Goal: Task Accomplishment & Management: Manage account settings

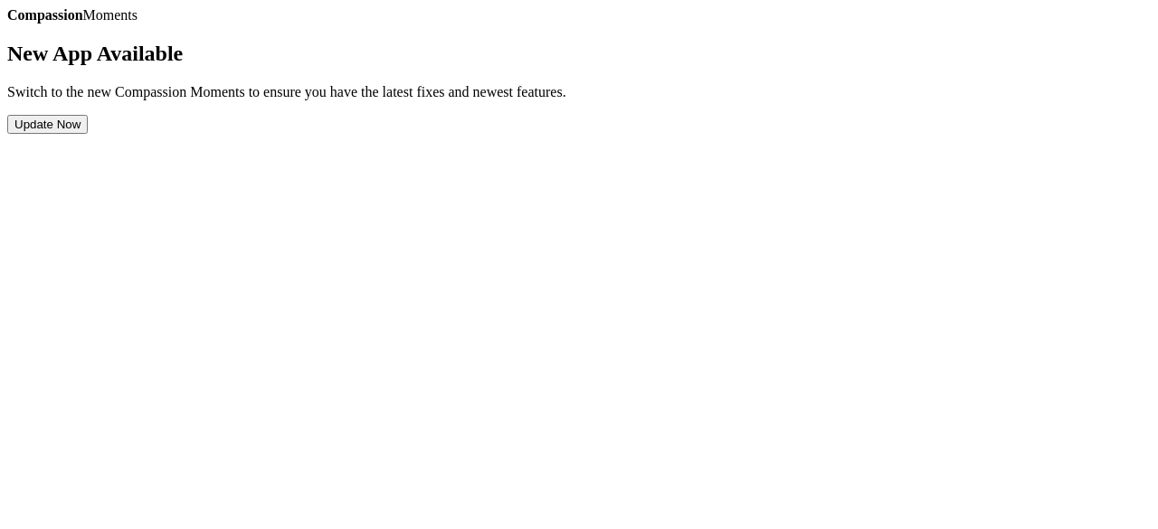
click at [88, 134] on button "Update Now" at bounding box center [47, 124] width 80 height 19
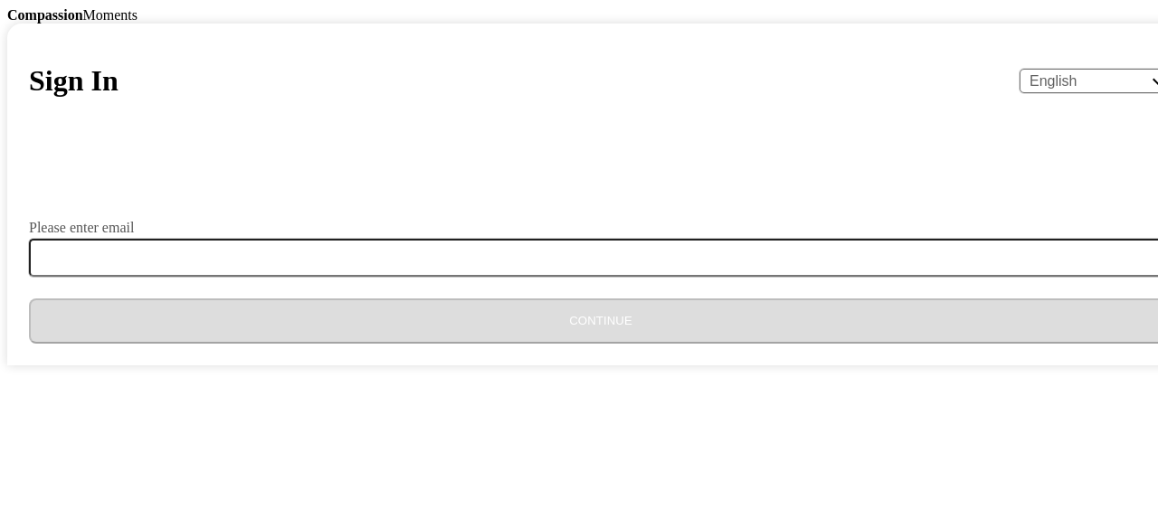
click at [589, 241] on div "Sign In English Español Français አማርኛ ဗမာ bahasa Indonesia Oromiffa Português ස…" at bounding box center [600, 195] width 1186 height 342
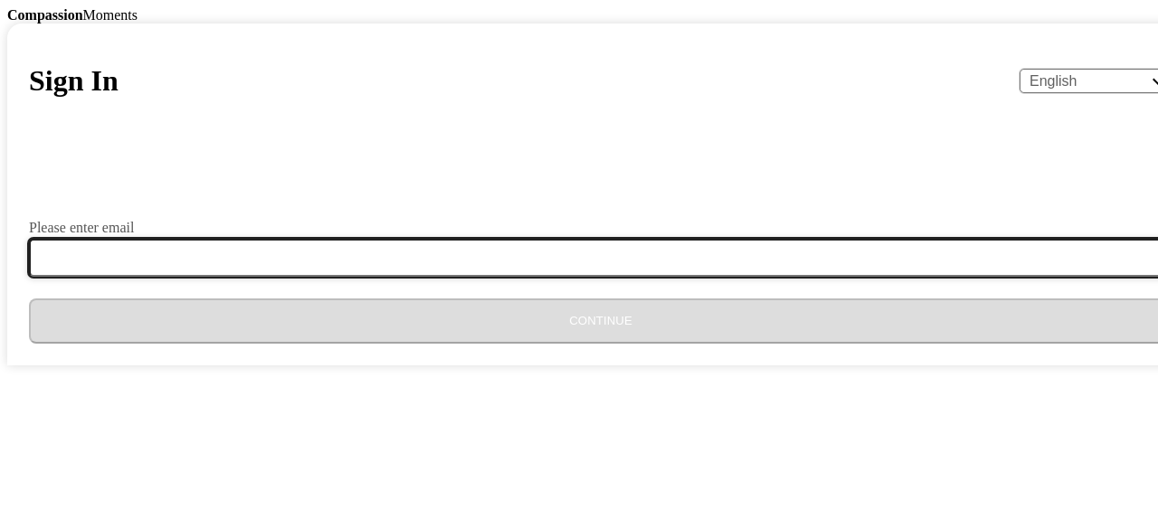
click at [539, 277] on input "Please enter email" at bounding box center [611, 258] width 1165 height 38
type input "jzacharia.tz843@gmail.com"
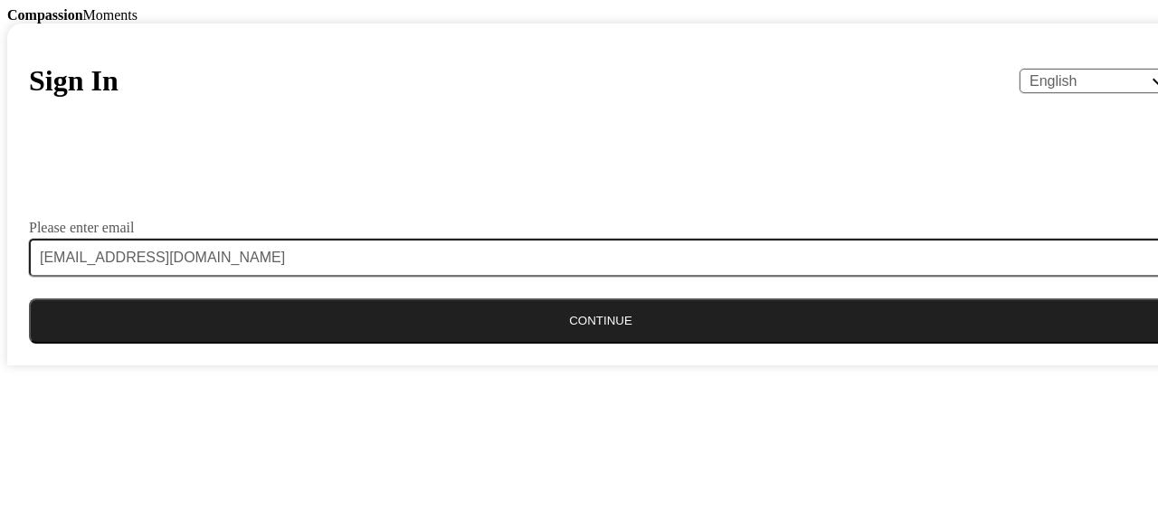
click at [577, 344] on button "Continue" at bounding box center [600, 320] width 1143 height 45
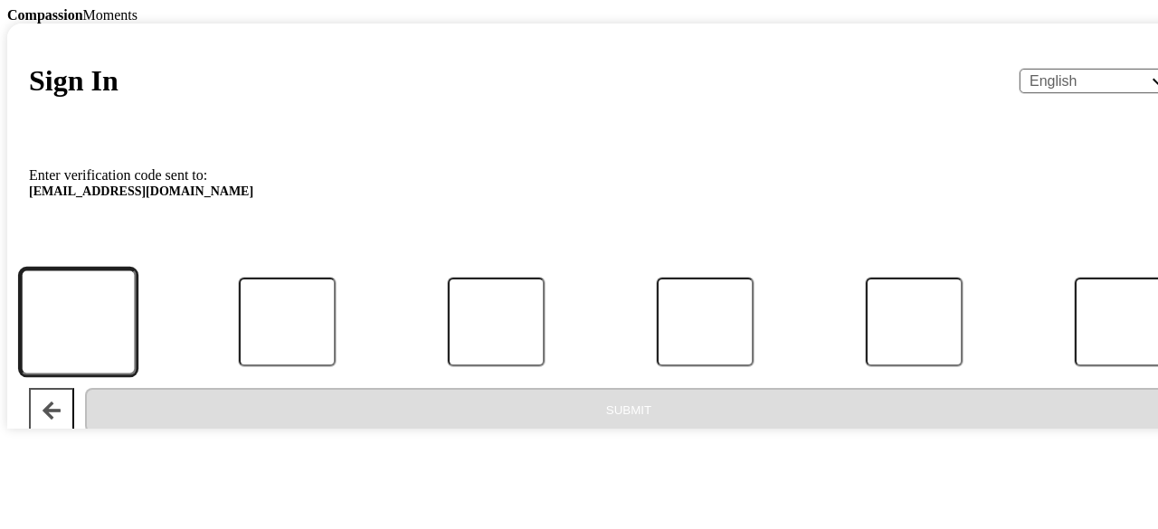
click at [136, 374] on input "Code" at bounding box center [78, 322] width 116 height 106
type input "8"
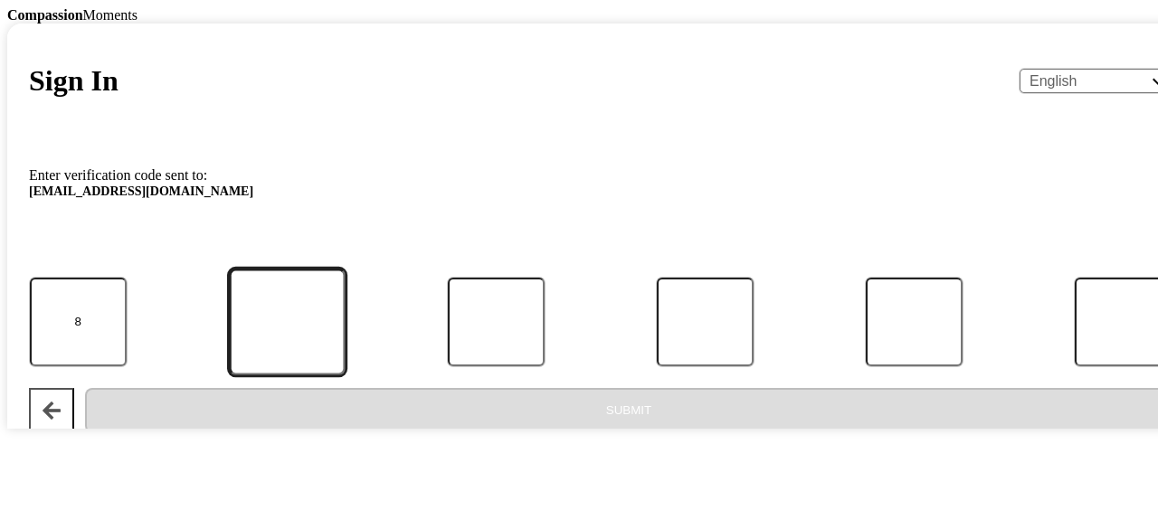
type input "8"
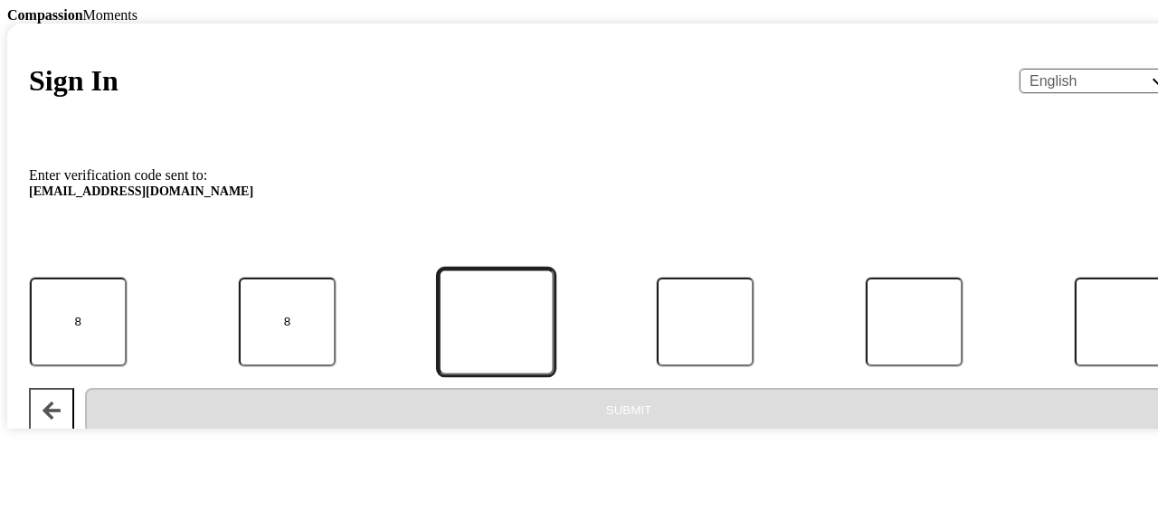
type input "2"
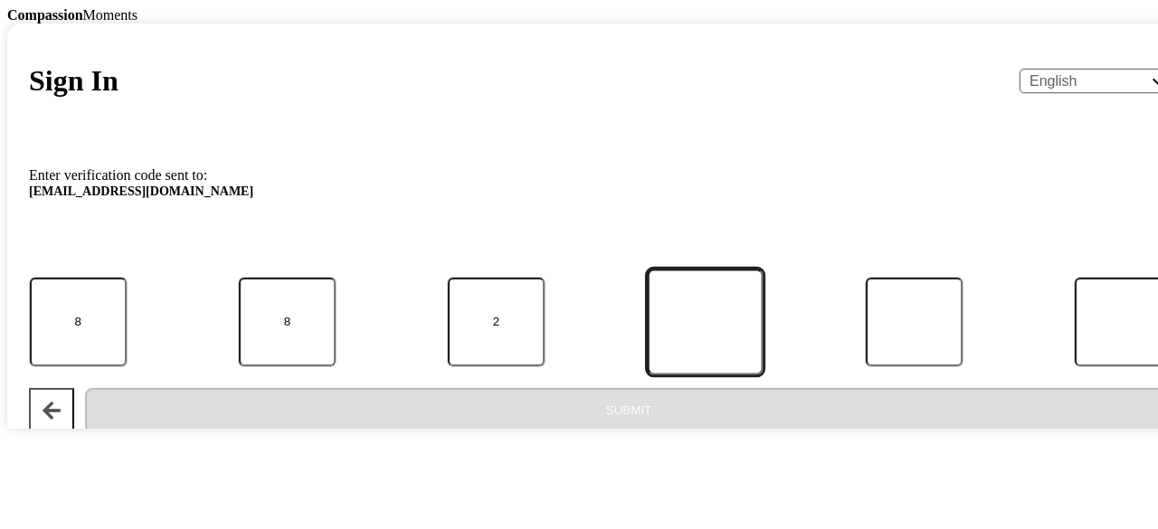
type input "9"
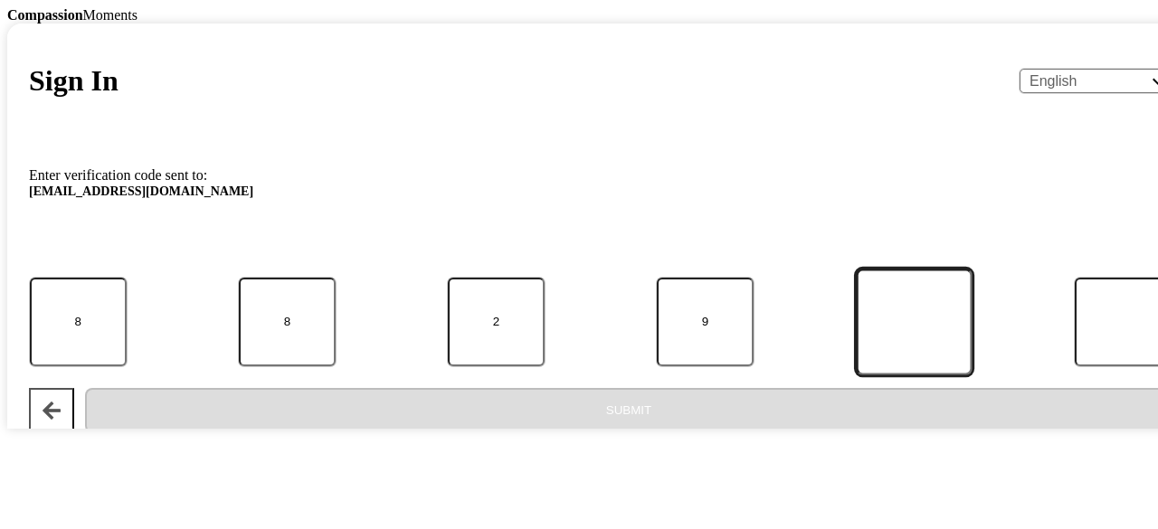
type input "5"
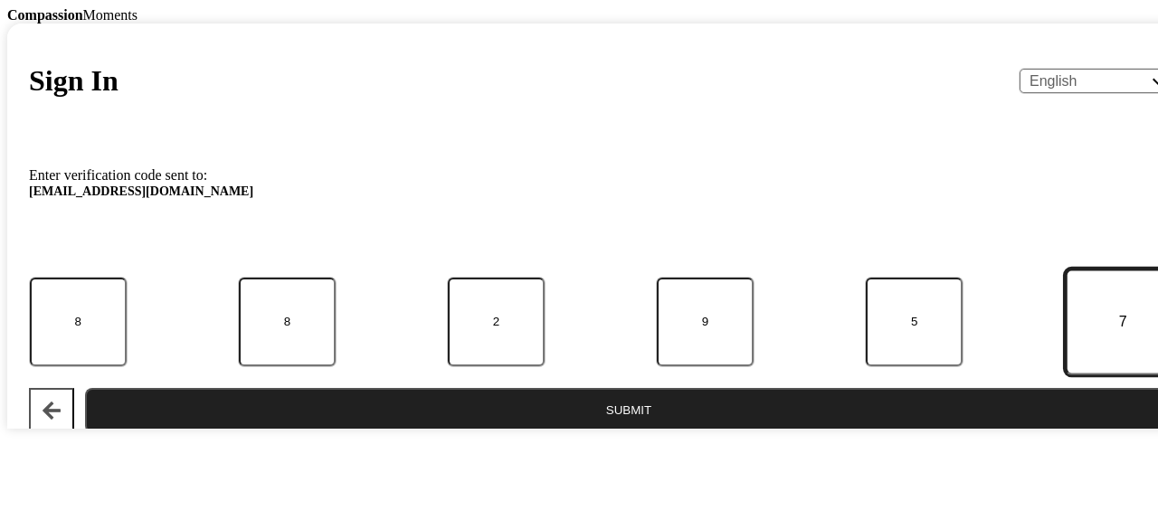
type input "7"
click at [640, 433] on button "Submit" at bounding box center [628, 410] width 1087 height 45
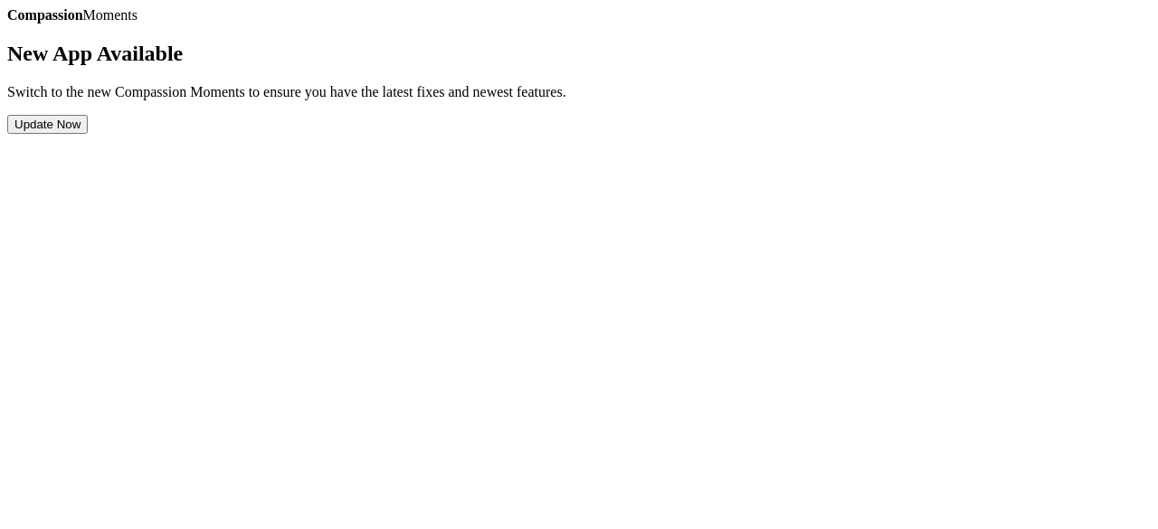
click at [88, 134] on button "Update Now" at bounding box center [47, 124] width 80 height 19
